Goal: Information Seeking & Learning: Learn about a topic

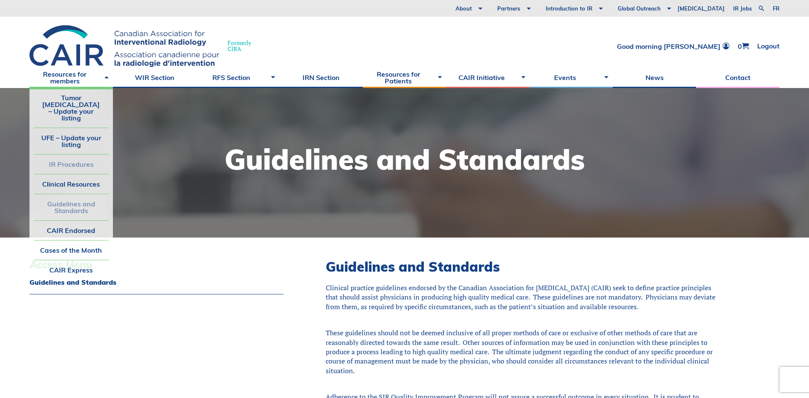
click at [82, 155] on link "IR Procedures" at bounding box center [71, 164] width 75 height 19
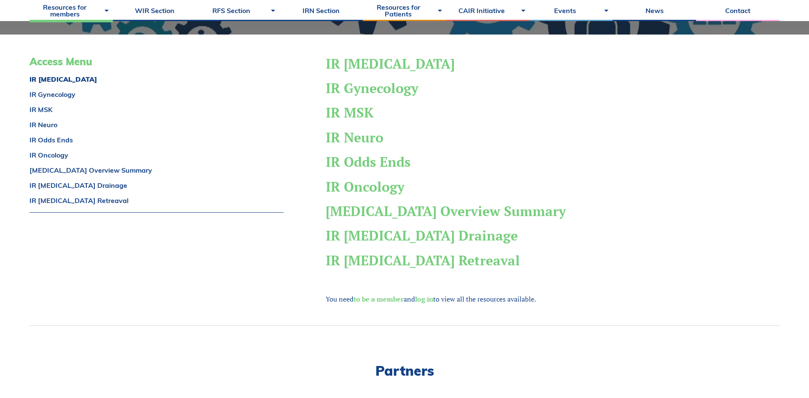
scroll to position [172, 0]
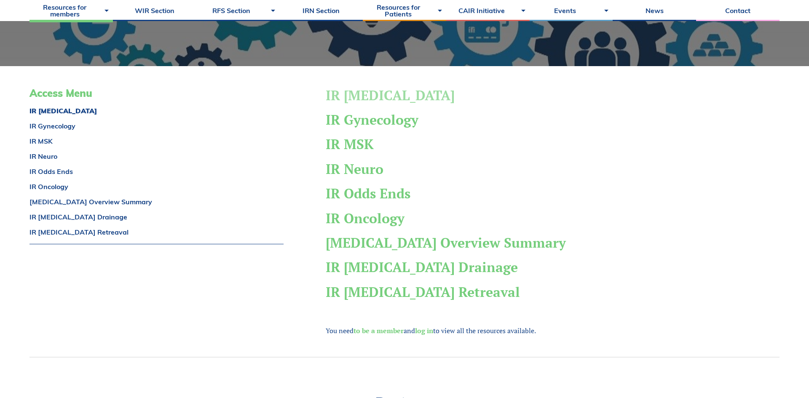
click at [375, 95] on link "IR Gastro" at bounding box center [390, 95] width 129 height 18
click at [166, 13] on link "WIR Section" at bounding box center [154, 10] width 83 height 21
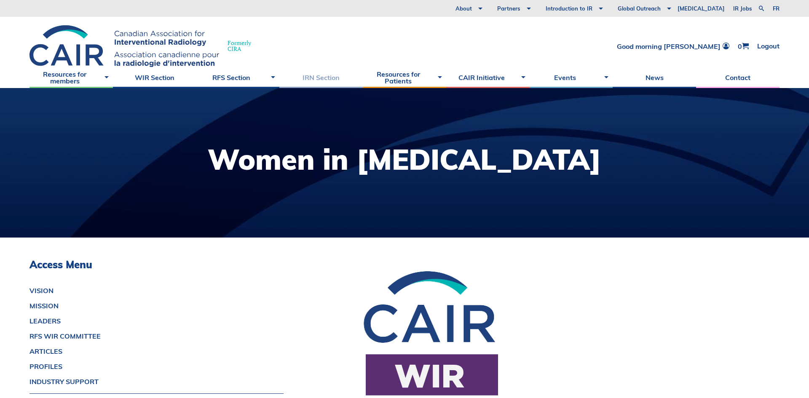
click at [322, 81] on link "IRN Section" at bounding box center [320, 77] width 83 height 21
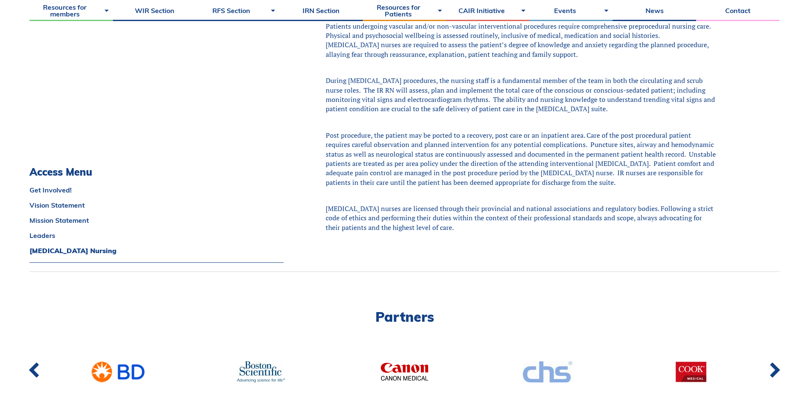
scroll to position [1237, 0]
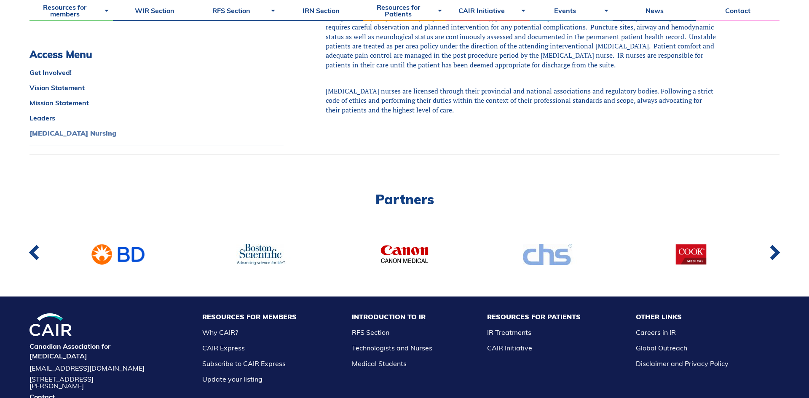
click at [90, 130] on link "Interventional Radiology Nursing" at bounding box center [157, 133] width 254 height 7
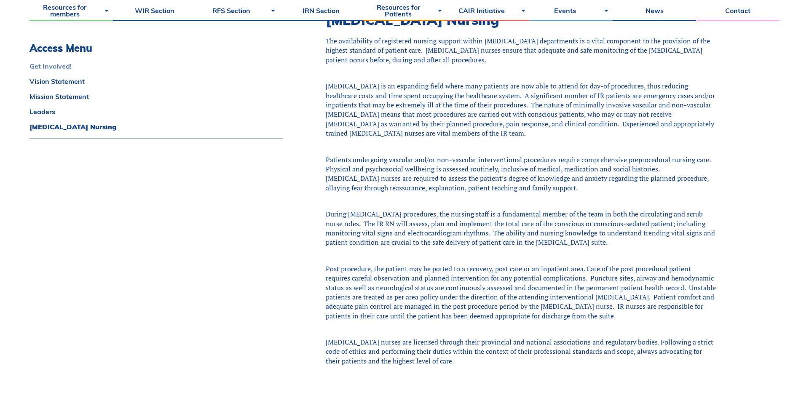
scroll to position [1010, 0]
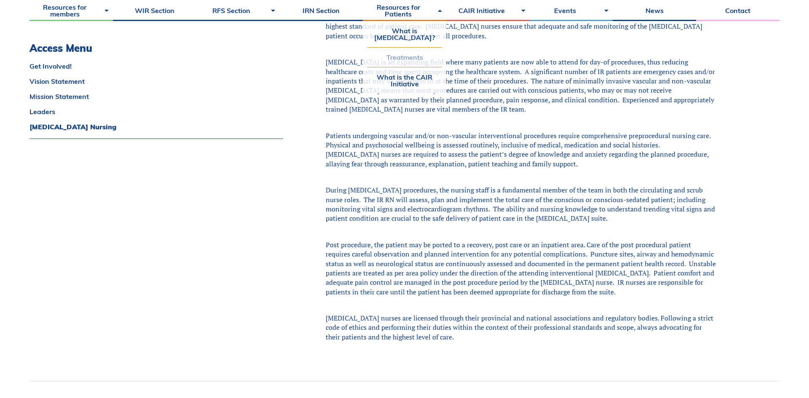
click at [409, 62] on link "Treatments" at bounding box center [404, 57] width 75 height 19
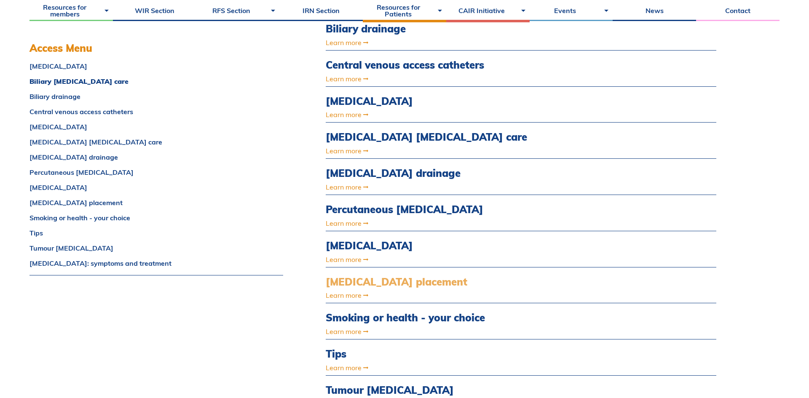
scroll to position [220, 0]
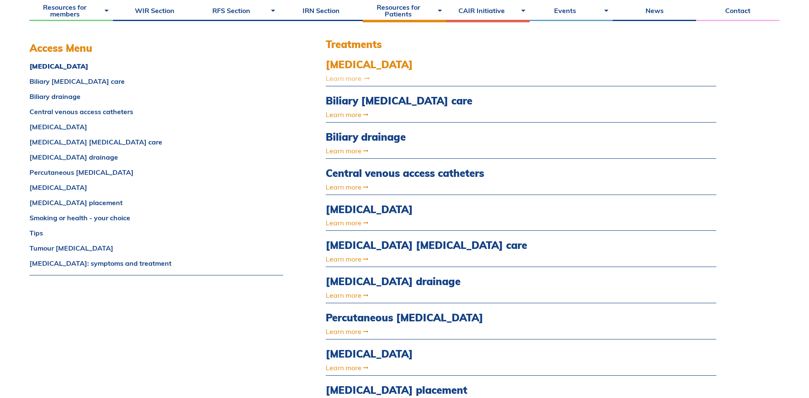
click at [346, 79] on link "Learn more" at bounding box center [463, 78] width 274 height 7
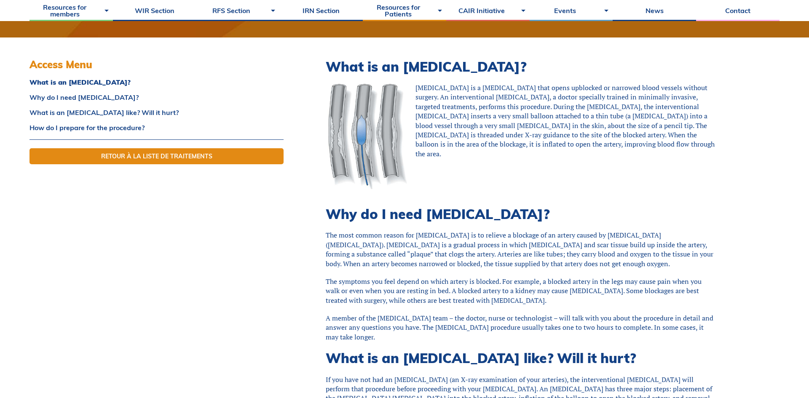
scroll to position [122, 0]
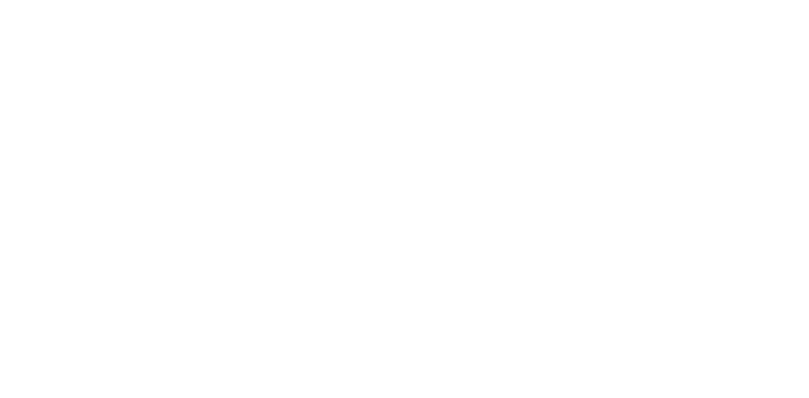
scroll to position [220, 0]
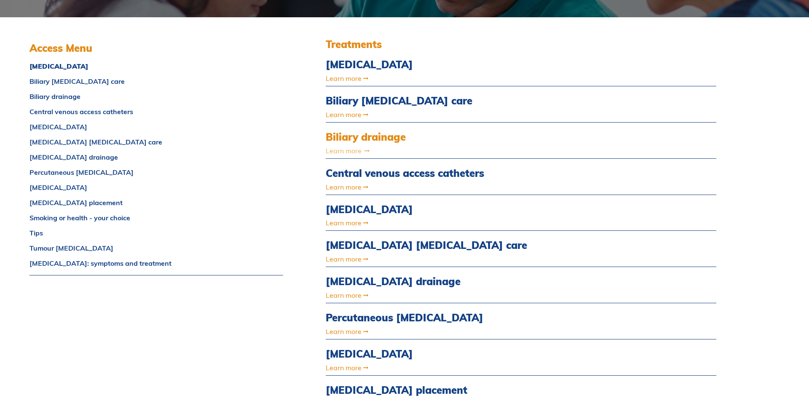
click at [334, 151] on link "Learn more" at bounding box center [463, 151] width 274 height 7
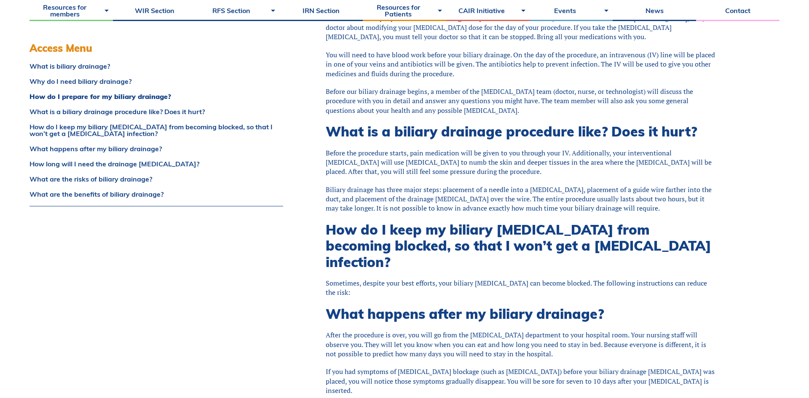
scroll to position [630, 0]
